Goal: Task Accomplishment & Management: Use online tool/utility

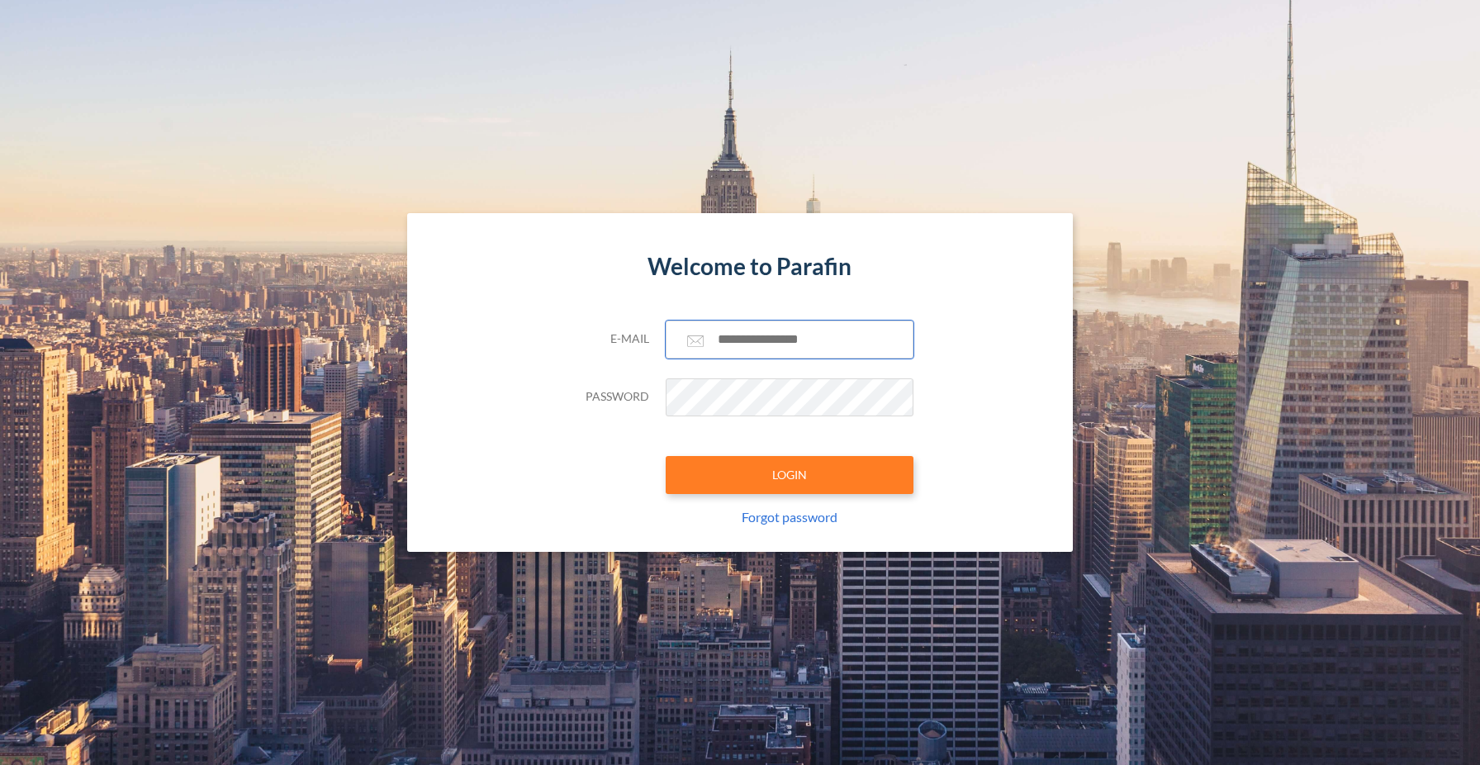
click at [767, 330] on input "text" at bounding box center [790, 339] width 248 height 38
type input "**********"
click at [780, 467] on button "LOGIN" at bounding box center [790, 475] width 248 height 38
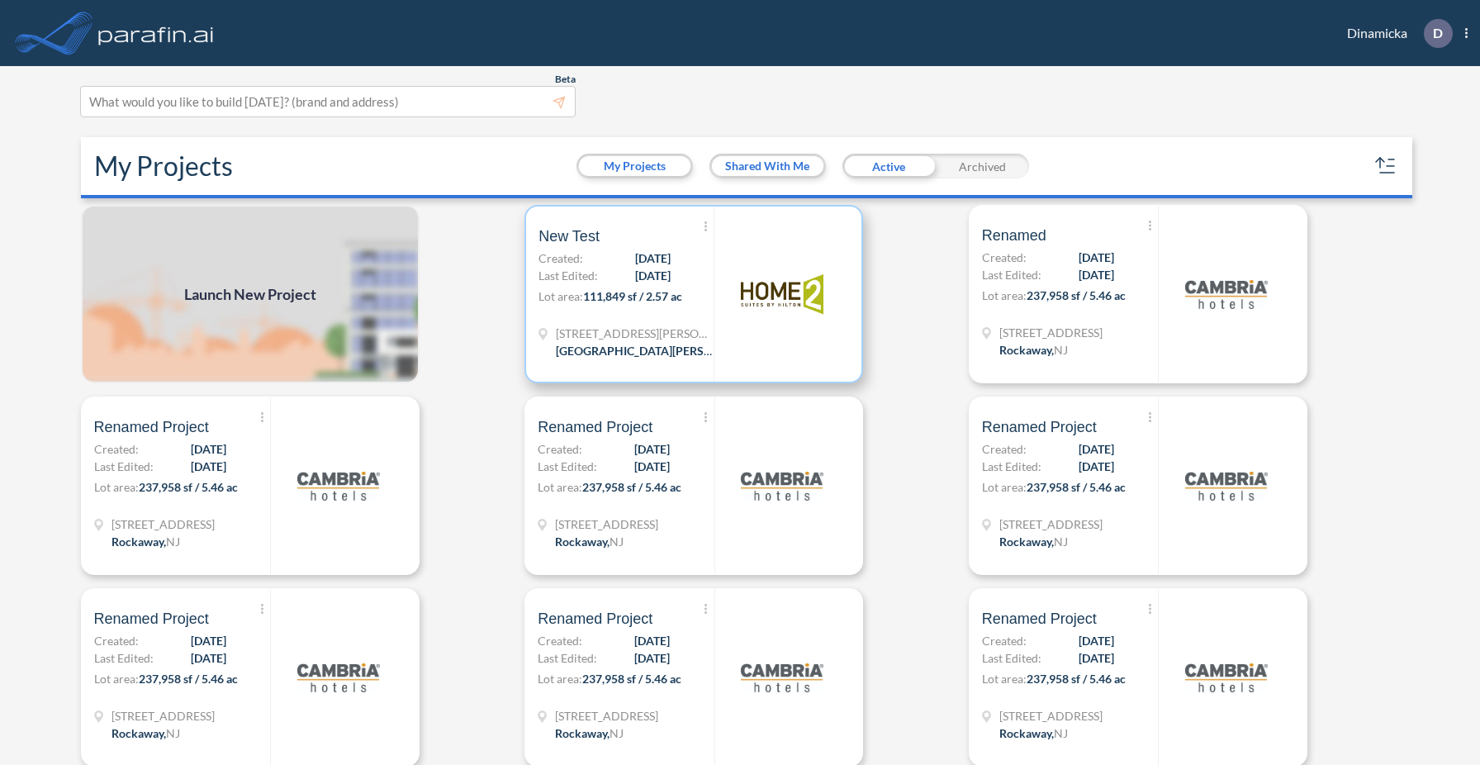
click at [761, 323] on img at bounding box center [782, 294] width 83 height 83
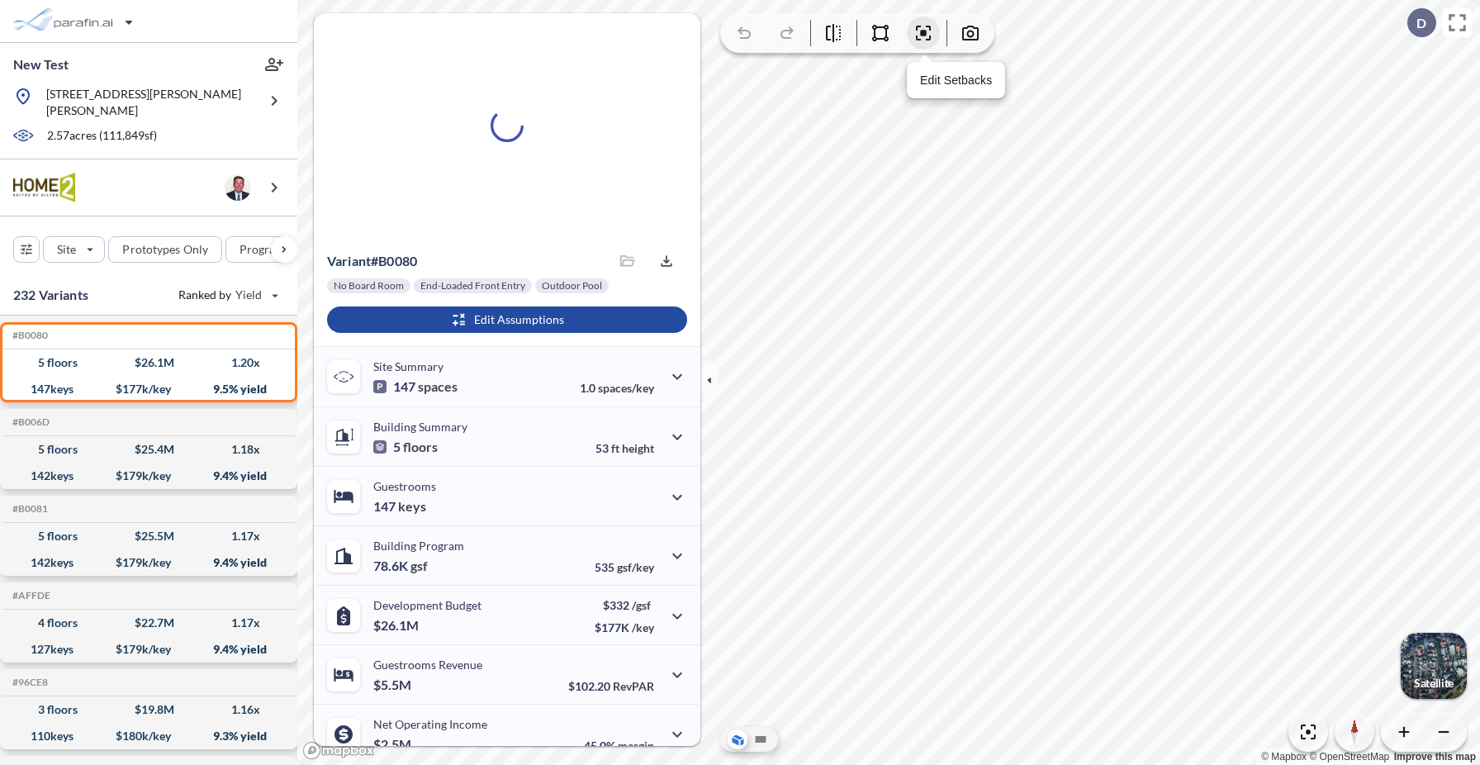
click at [921, 31] on icon "button" at bounding box center [923, 33] width 5 height 5
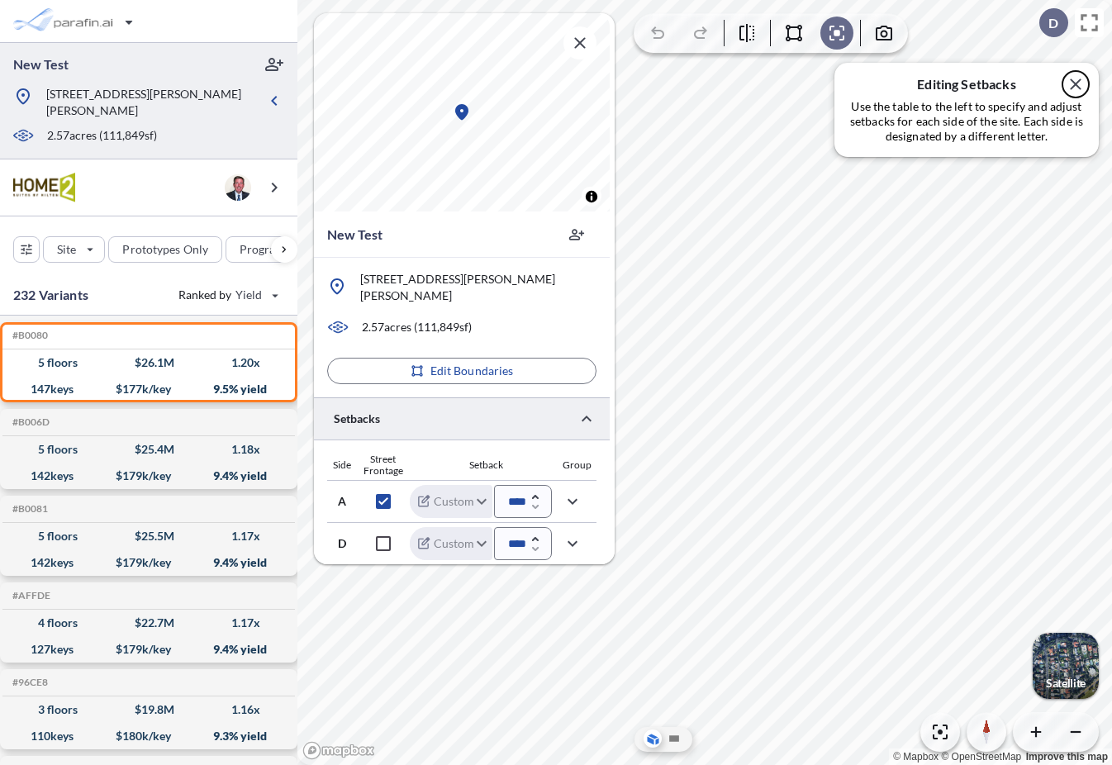
click at [1078, 77] on icon "button" at bounding box center [1075, 84] width 20 height 20
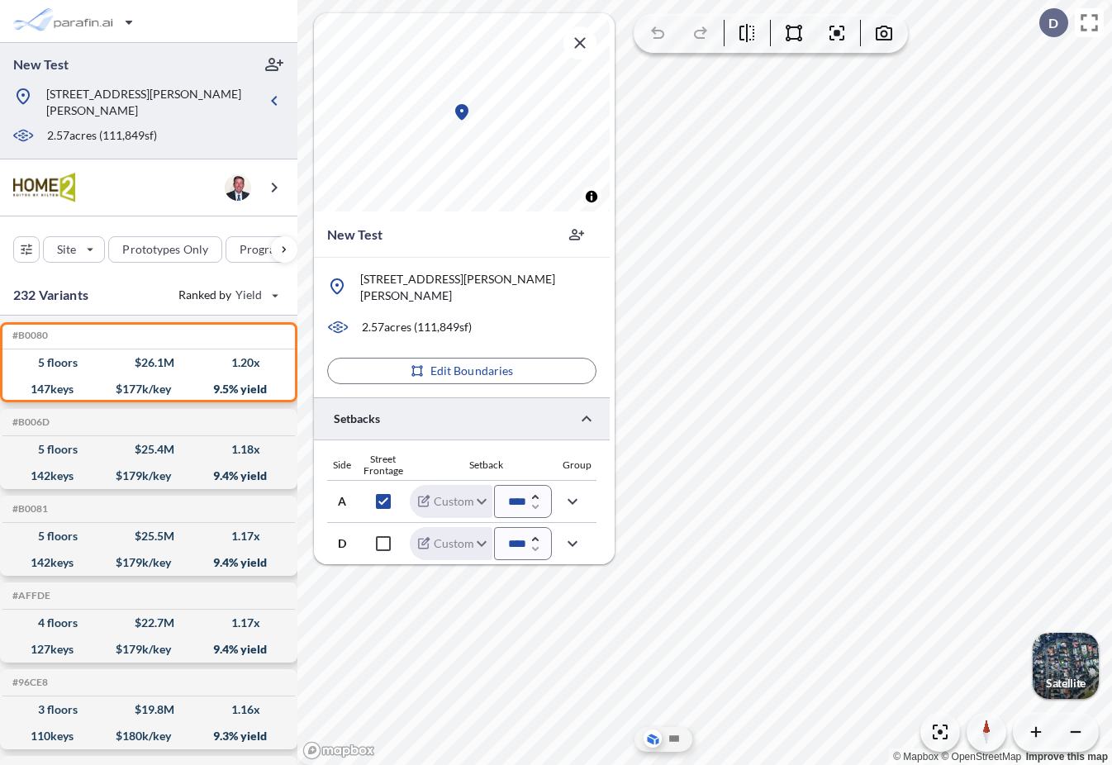
click at [485, 410] on div at bounding box center [462, 418] width 296 height 42
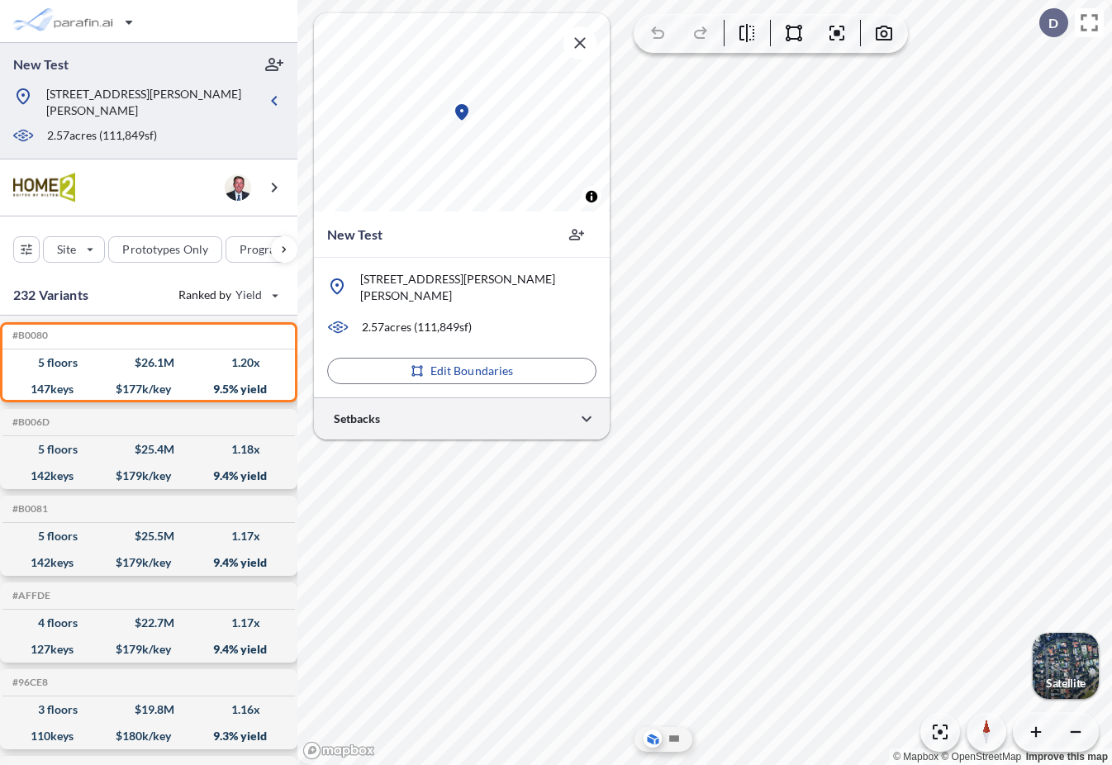
click at [485, 410] on div at bounding box center [462, 418] width 296 height 42
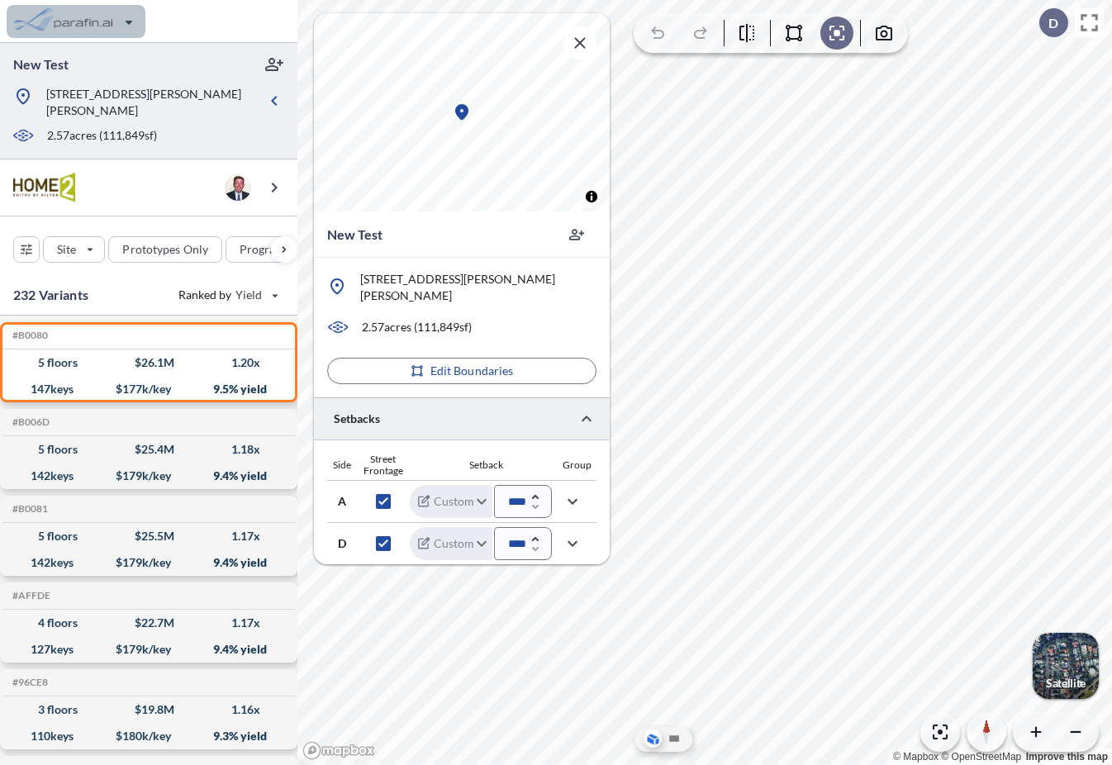
click at [50, 25] on icon "button" at bounding box center [33, 22] width 40 height 40
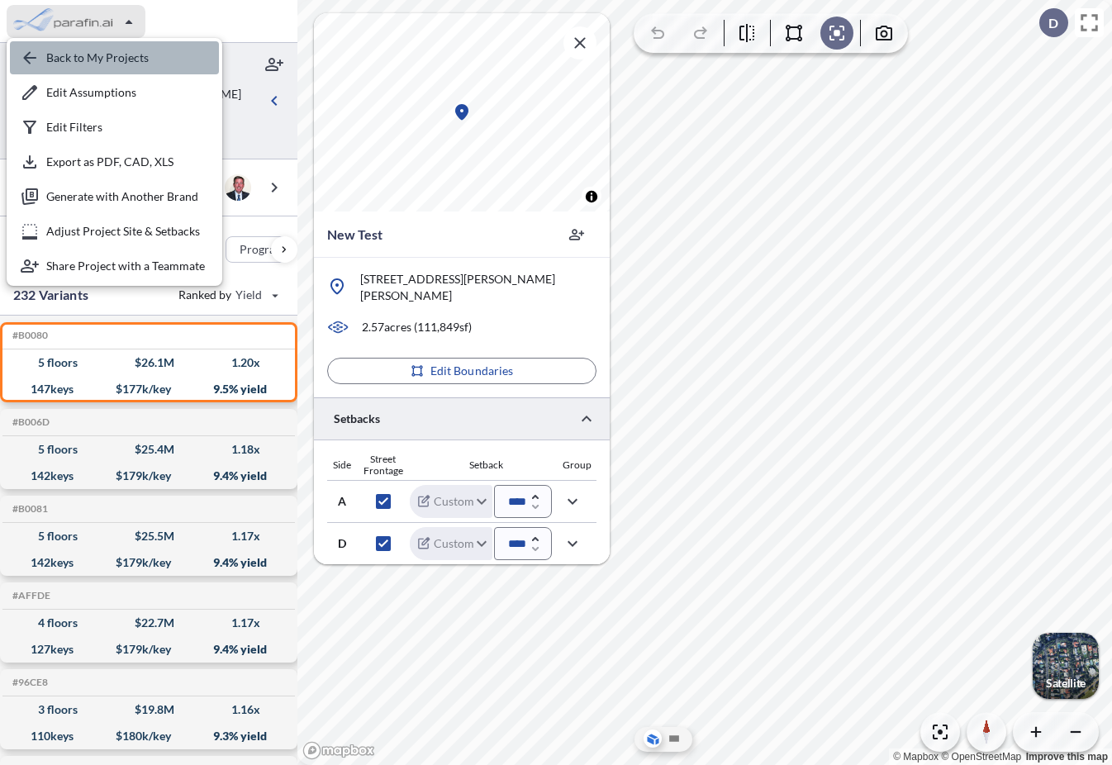
click at [64, 69] on div "button" at bounding box center [114, 57] width 209 height 33
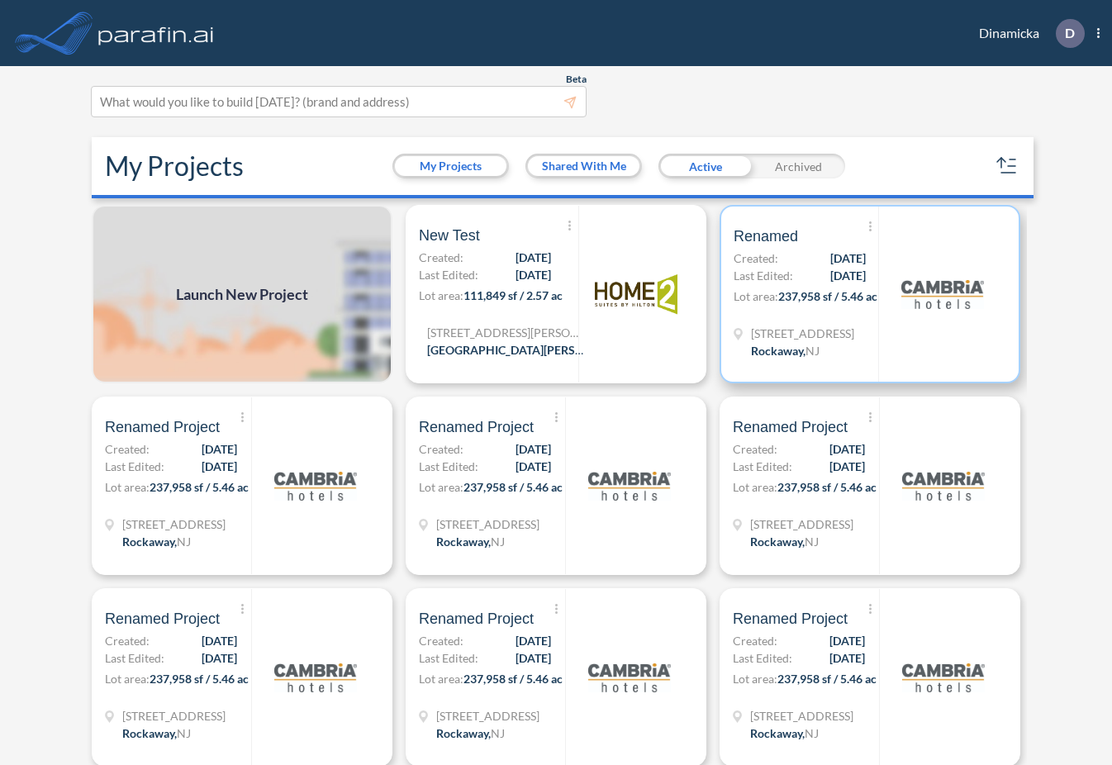
click at [833, 283] on span "[DATE]" at bounding box center [848, 275] width 36 height 17
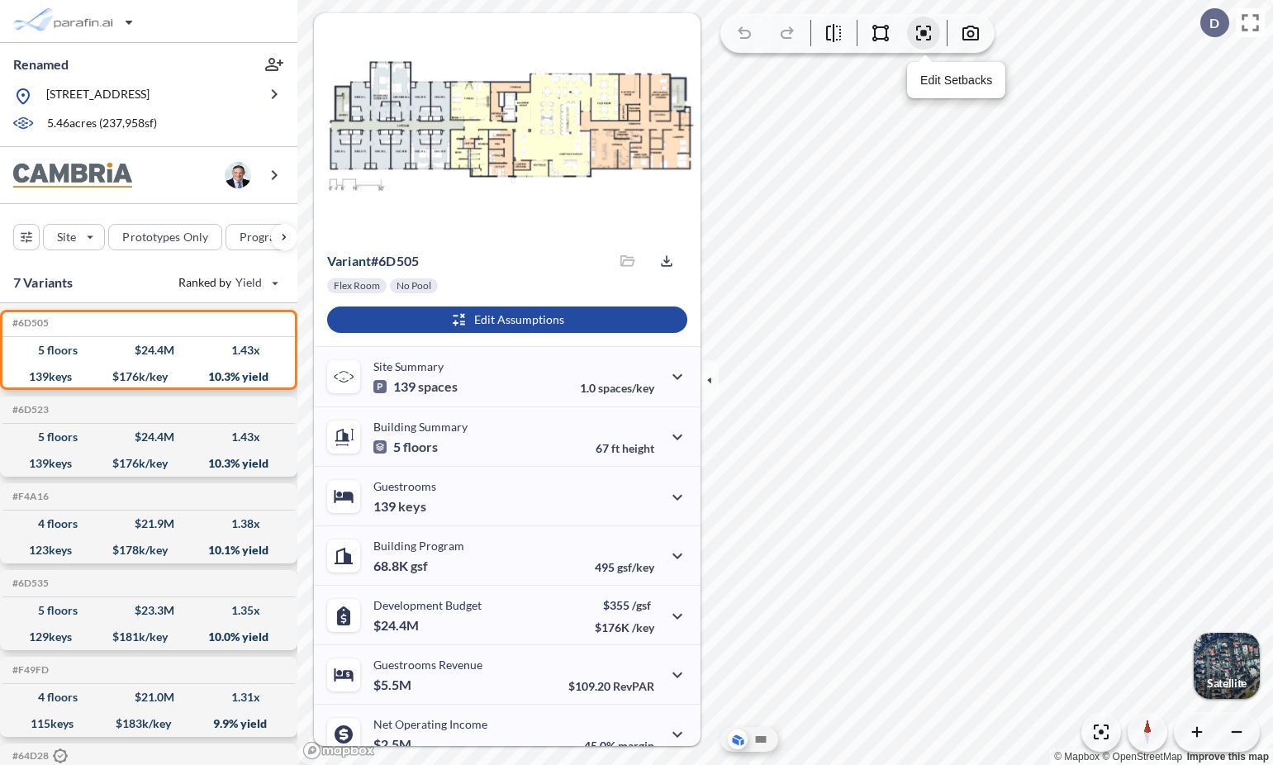
click at [922, 36] on icon "button" at bounding box center [923, 33] width 20 height 20
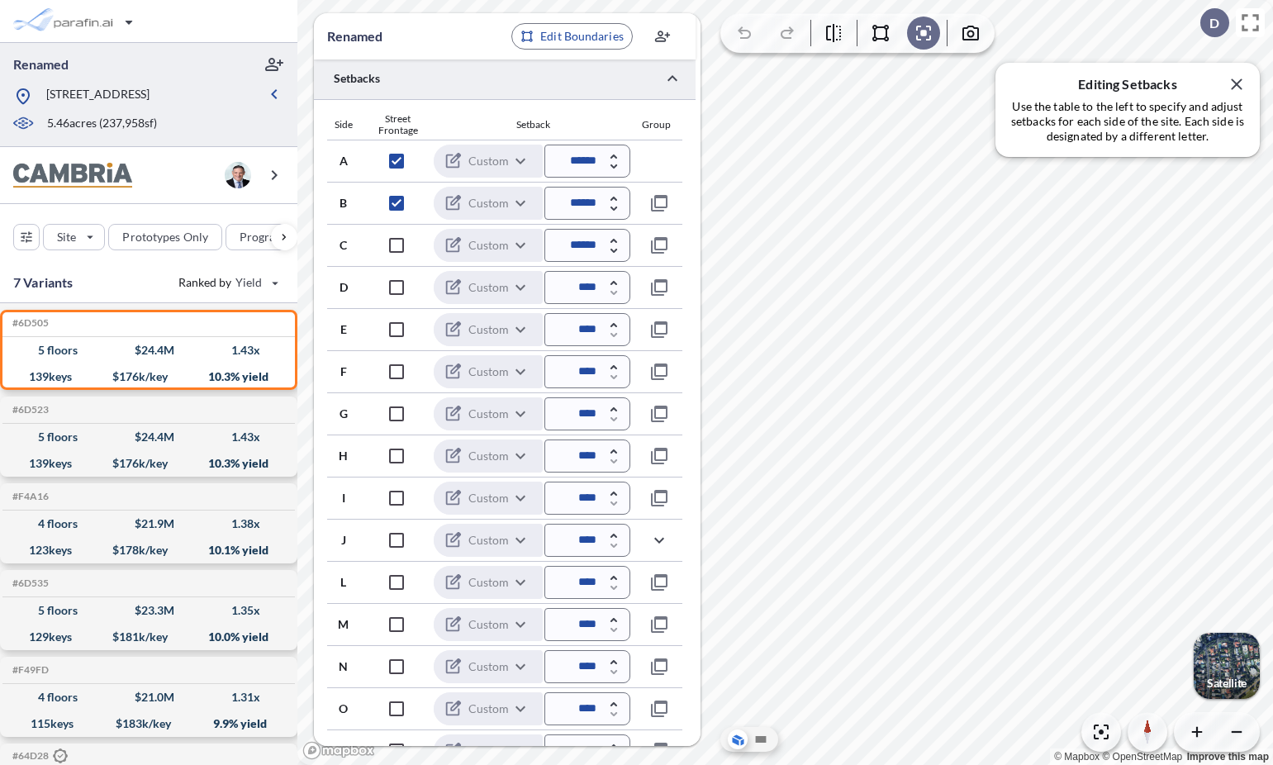
scroll to position [398, 0]
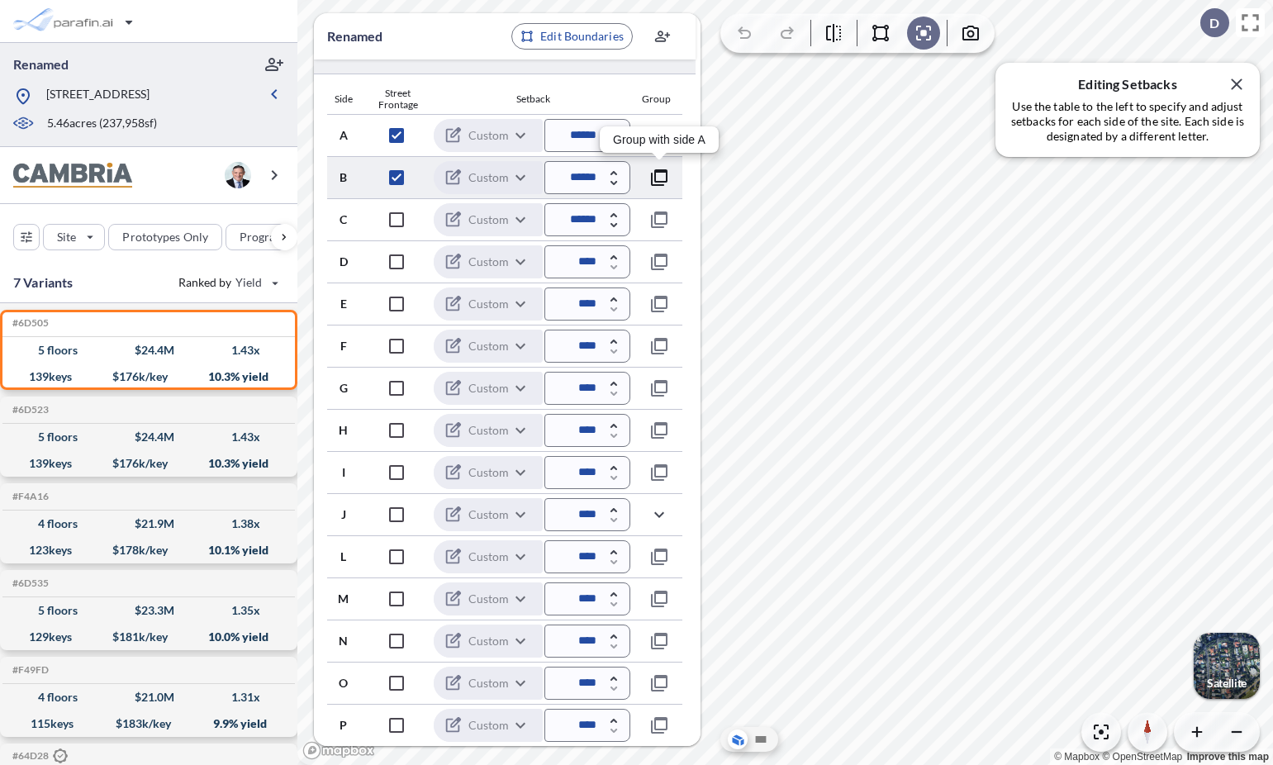
click at [661, 181] on icon "button" at bounding box center [659, 177] width 17 height 17
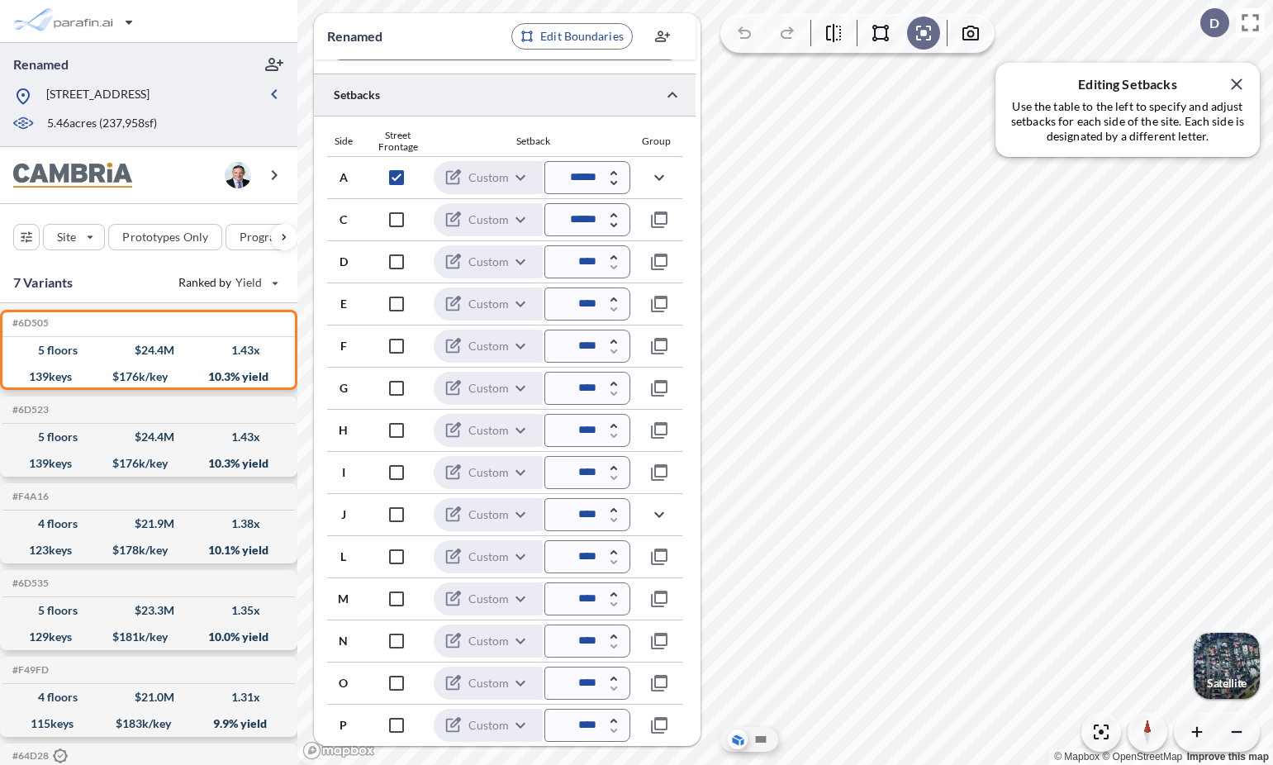
scroll to position [356, 0]
click at [661, 181] on icon "button" at bounding box center [659, 178] width 20 height 20
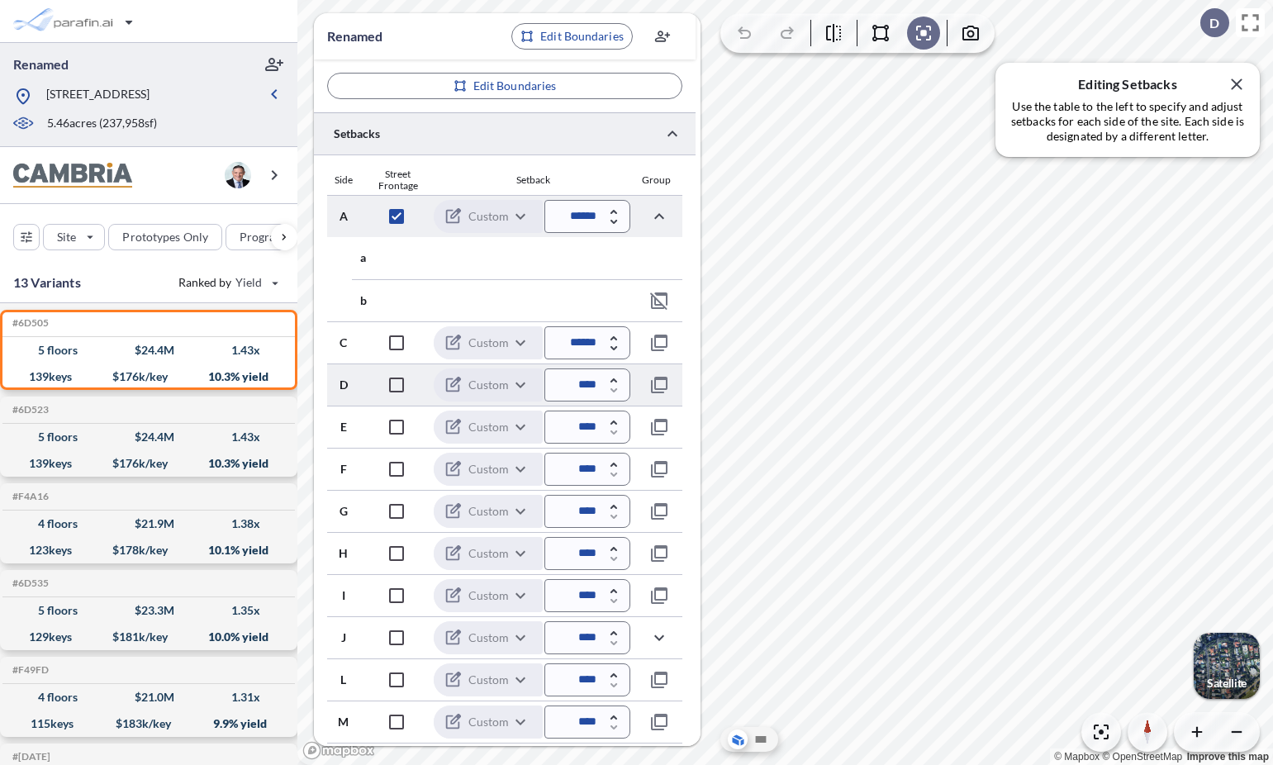
scroll to position [0, 0]
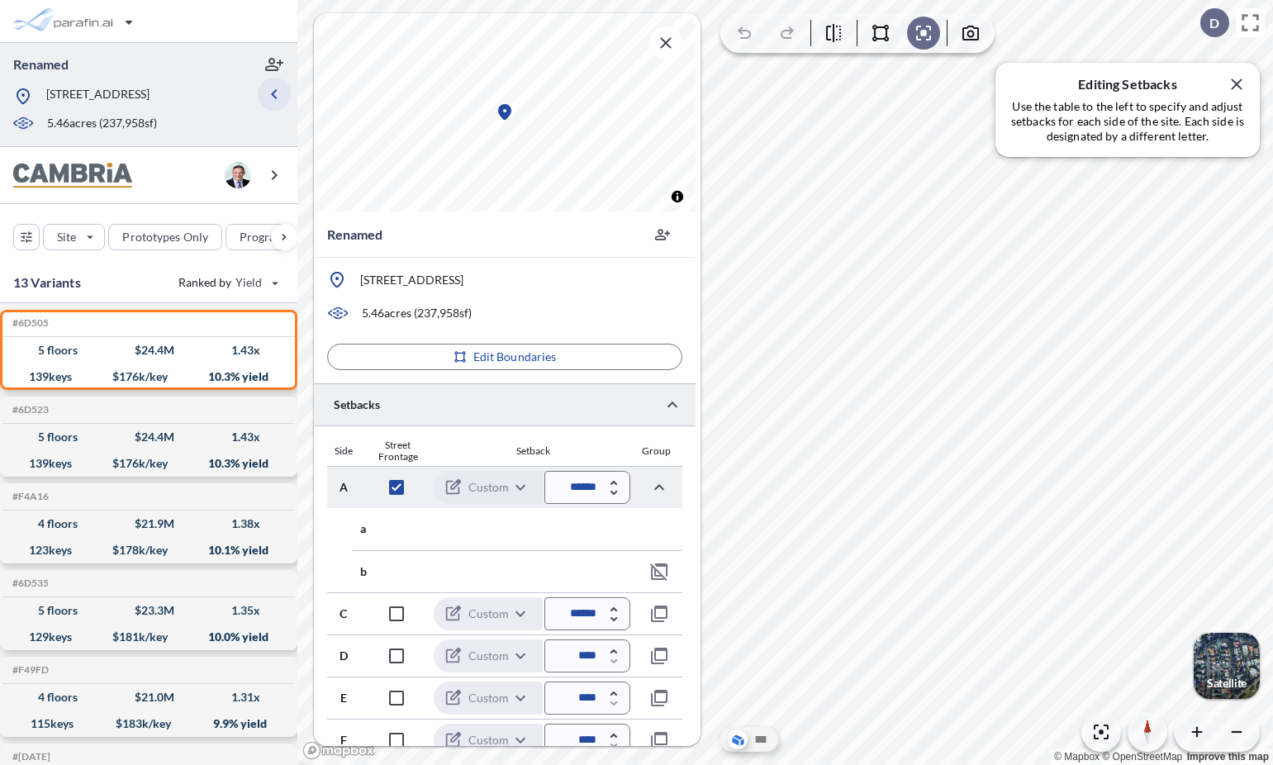
click at [277, 94] on icon "button" at bounding box center [274, 94] width 20 height 20
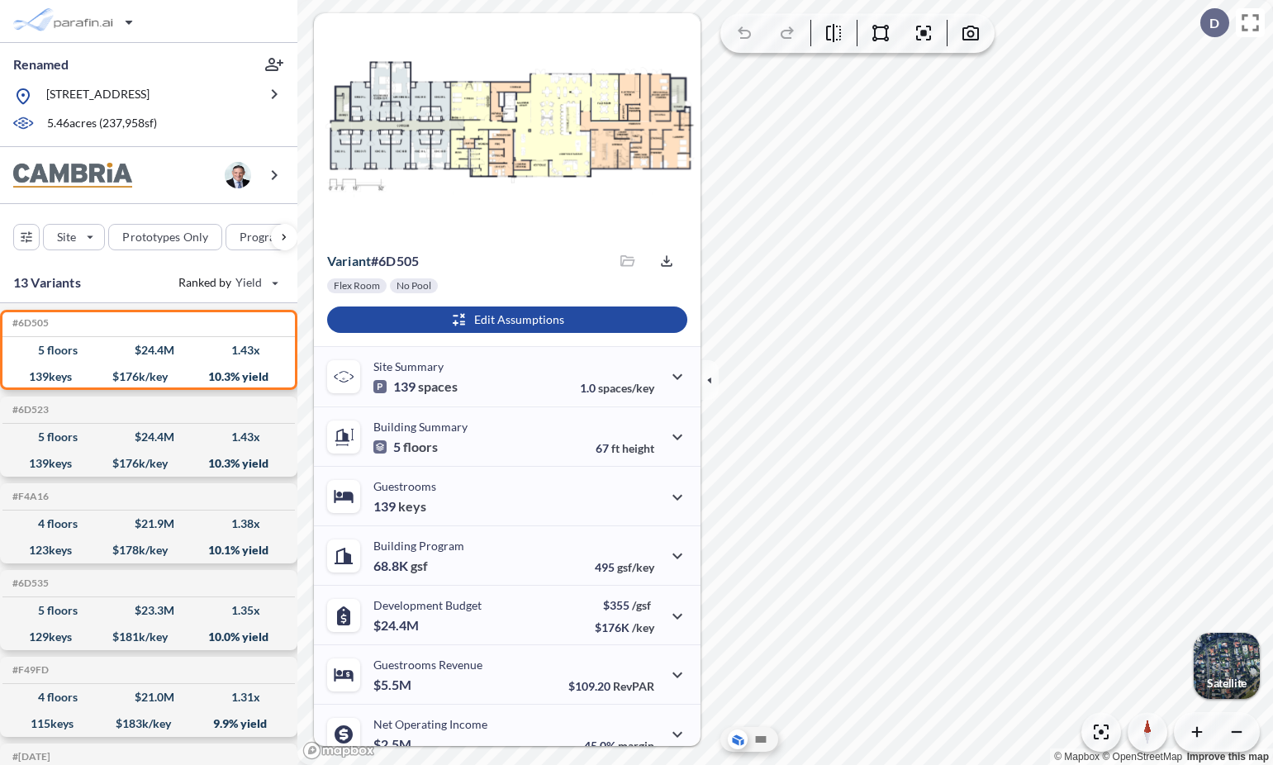
scroll to position [64, 0]
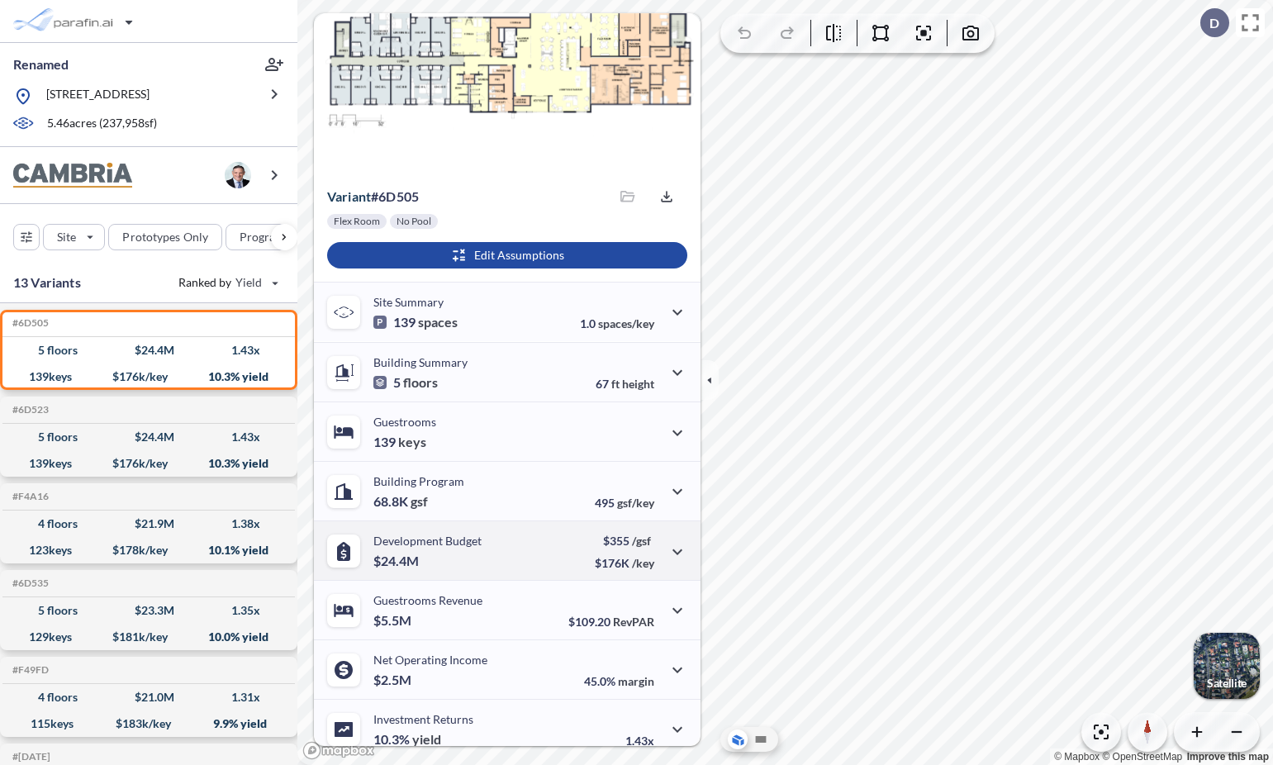
click at [462, 550] on div "Development Budget $24.4M" at bounding box center [427, 551] width 108 height 34
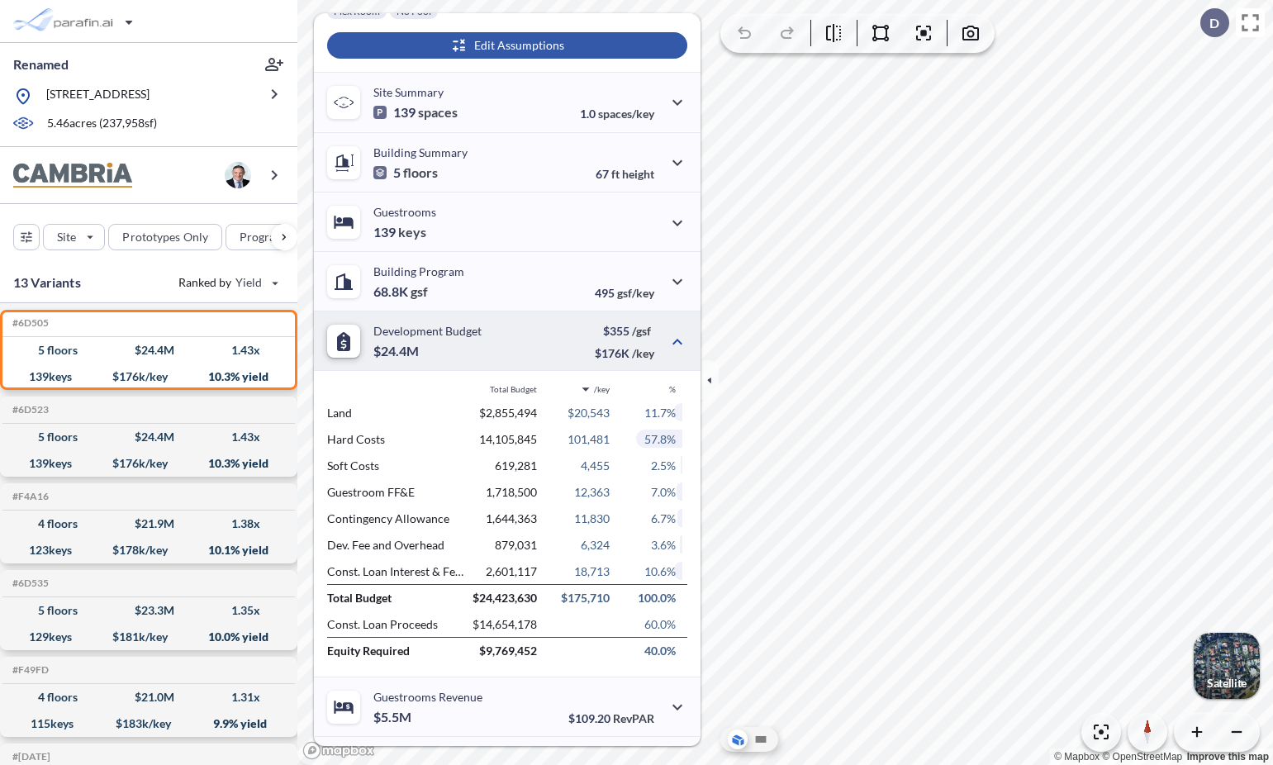
scroll to position [262, 0]
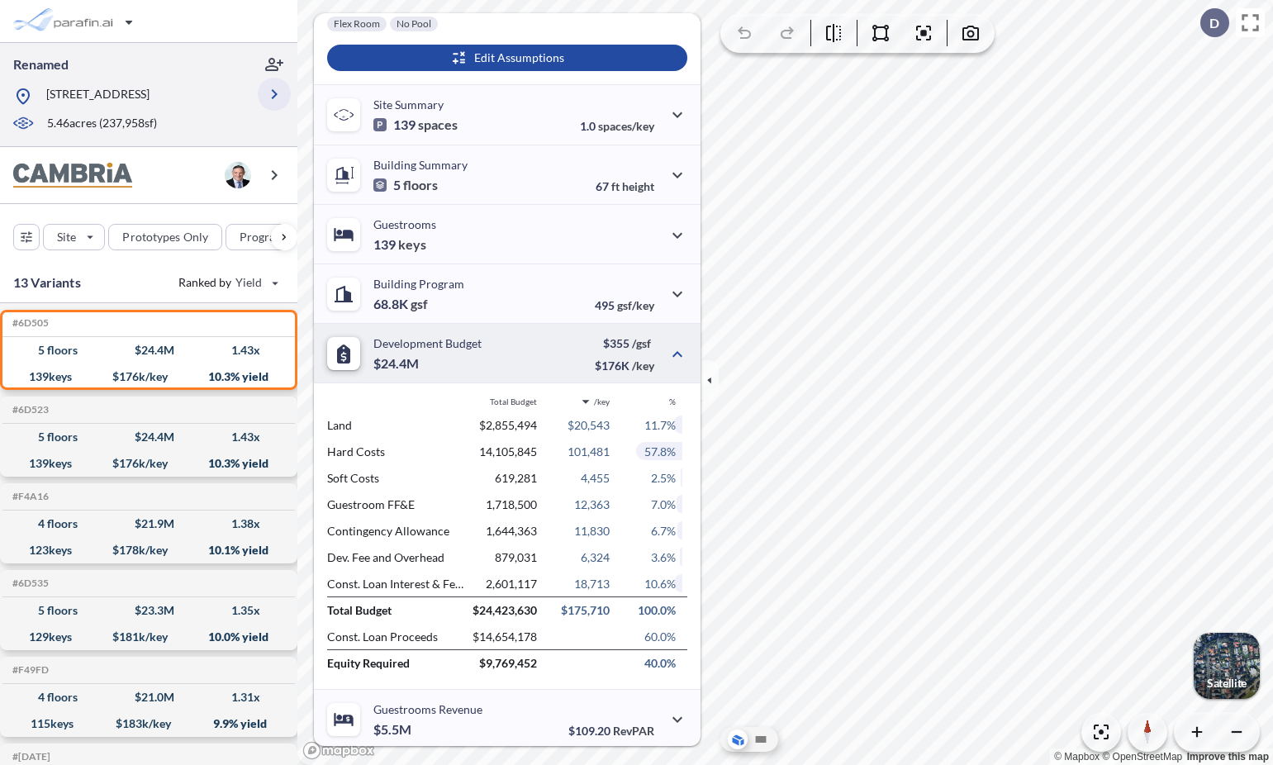
click at [273, 90] on icon "button" at bounding box center [275, 94] width 6 height 10
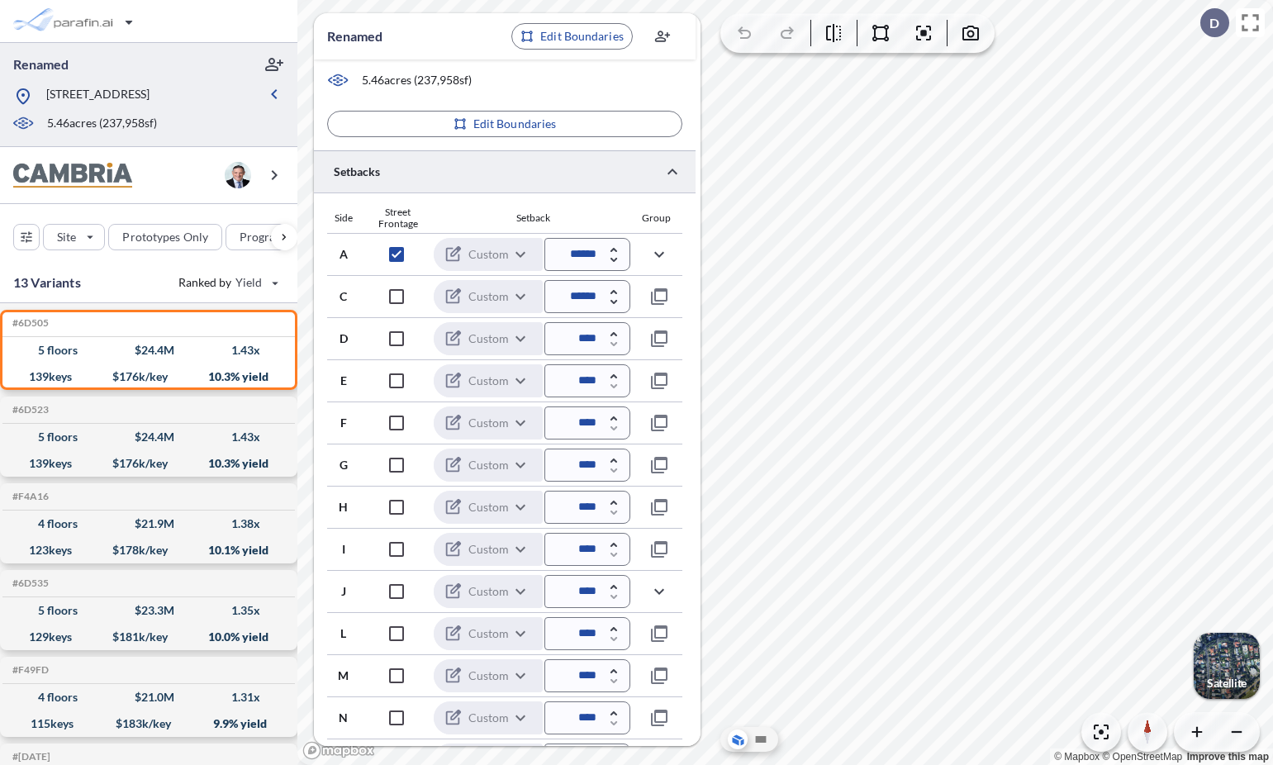
scroll to position [315, 0]
